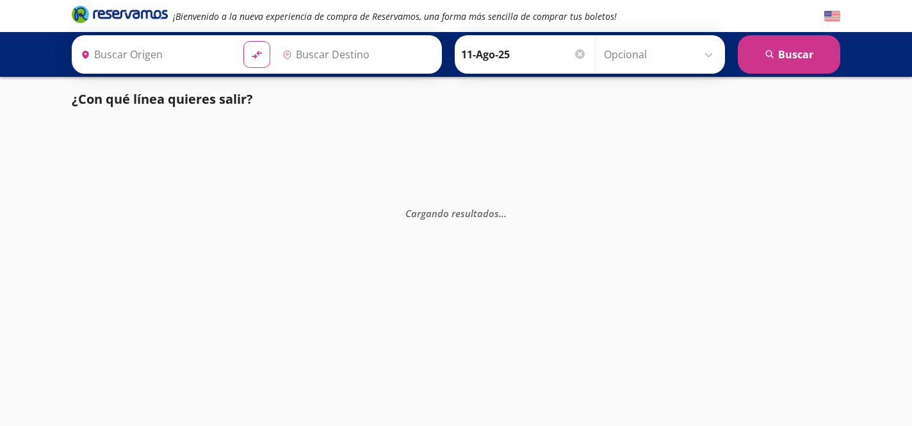
type input "[GEOGRAPHIC_DATA], [GEOGRAPHIC_DATA]"
type input "Querétaro, Querétaro"
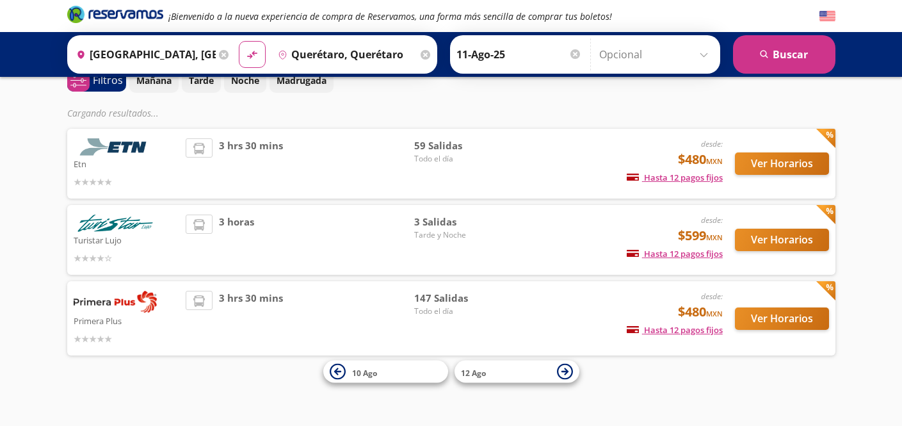
scroll to position [65, 0]
click at [759, 168] on button "Ver Horarios" at bounding box center [782, 163] width 94 height 22
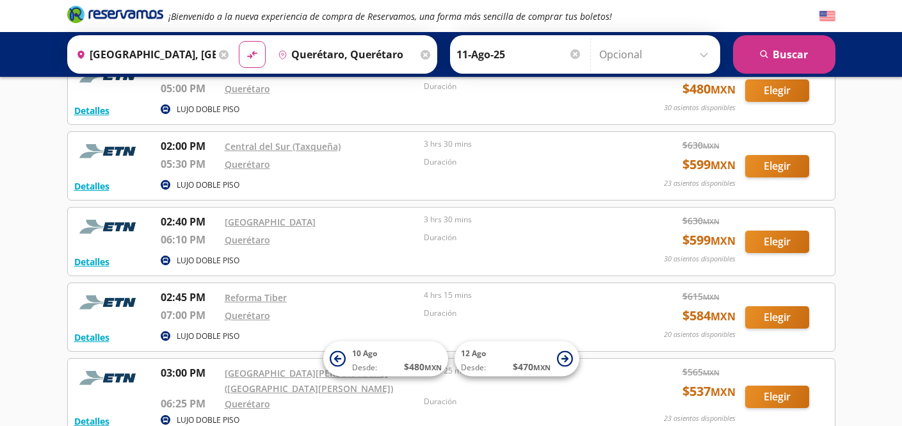
scroll to position [2366, 0]
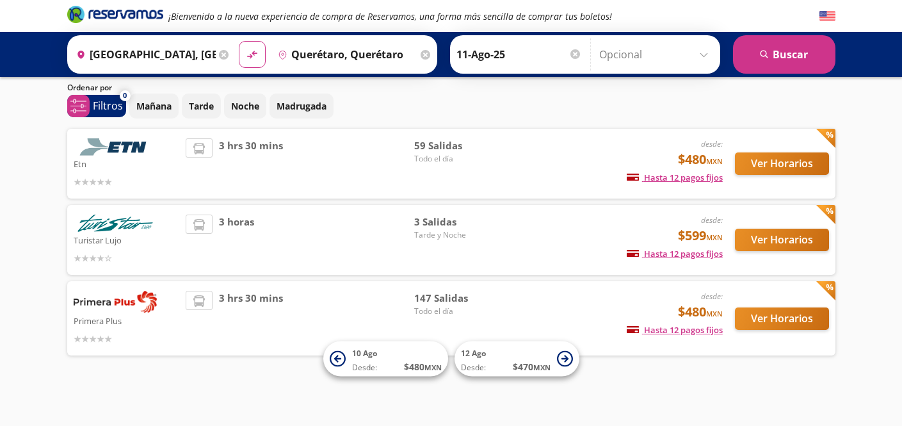
scroll to position [40, 0]
click at [793, 325] on button "Ver Horarios" at bounding box center [782, 318] width 94 height 22
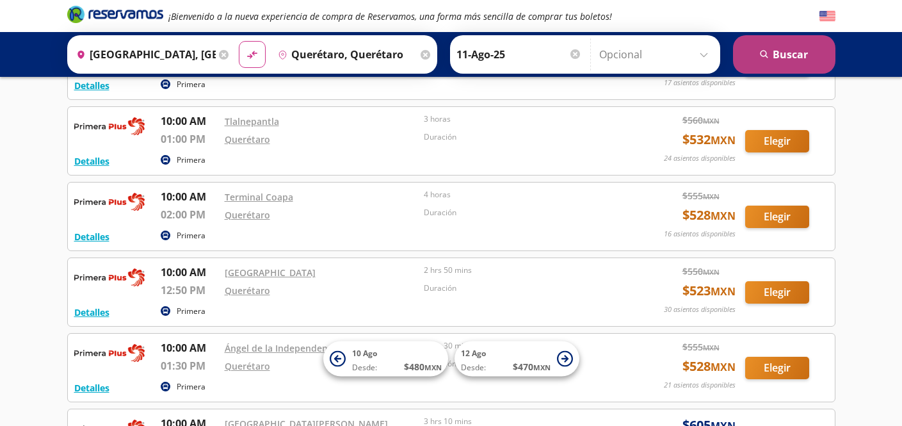
scroll to position [3205, 0]
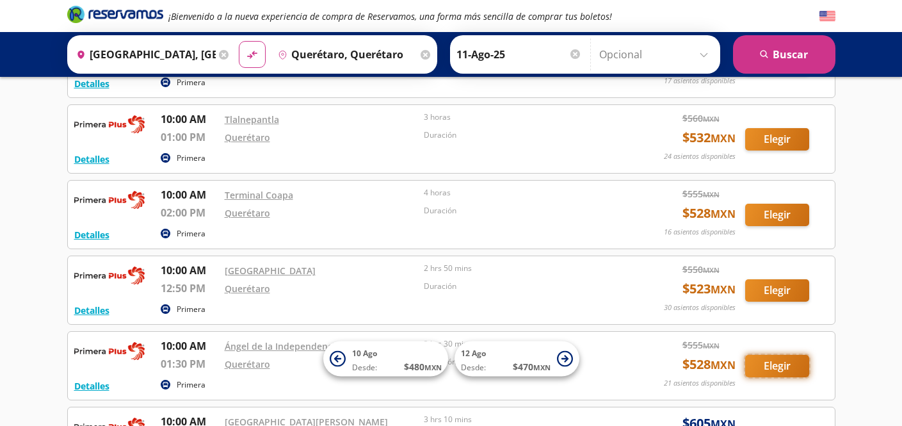
click at [776, 355] on button "Elegir" at bounding box center [777, 366] width 64 height 22
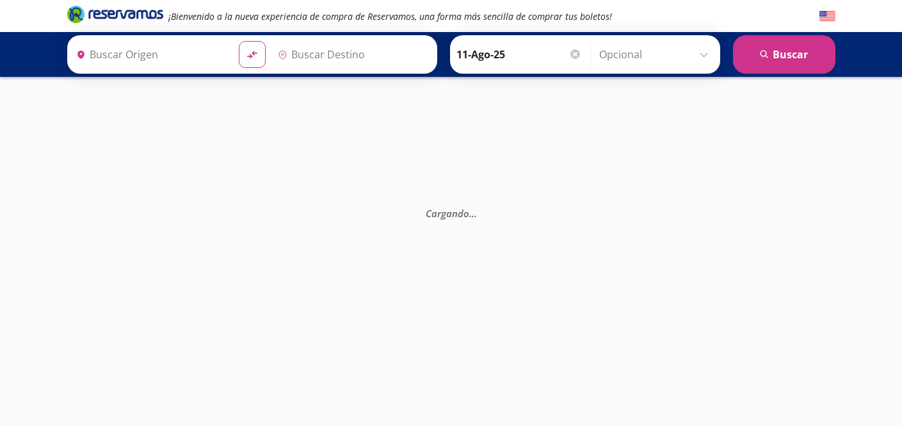
type input "Querétaro, Querétaro"
type input "[GEOGRAPHIC_DATA], [GEOGRAPHIC_DATA]"
